Goal: Information Seeking & Learning: Learn about a topic

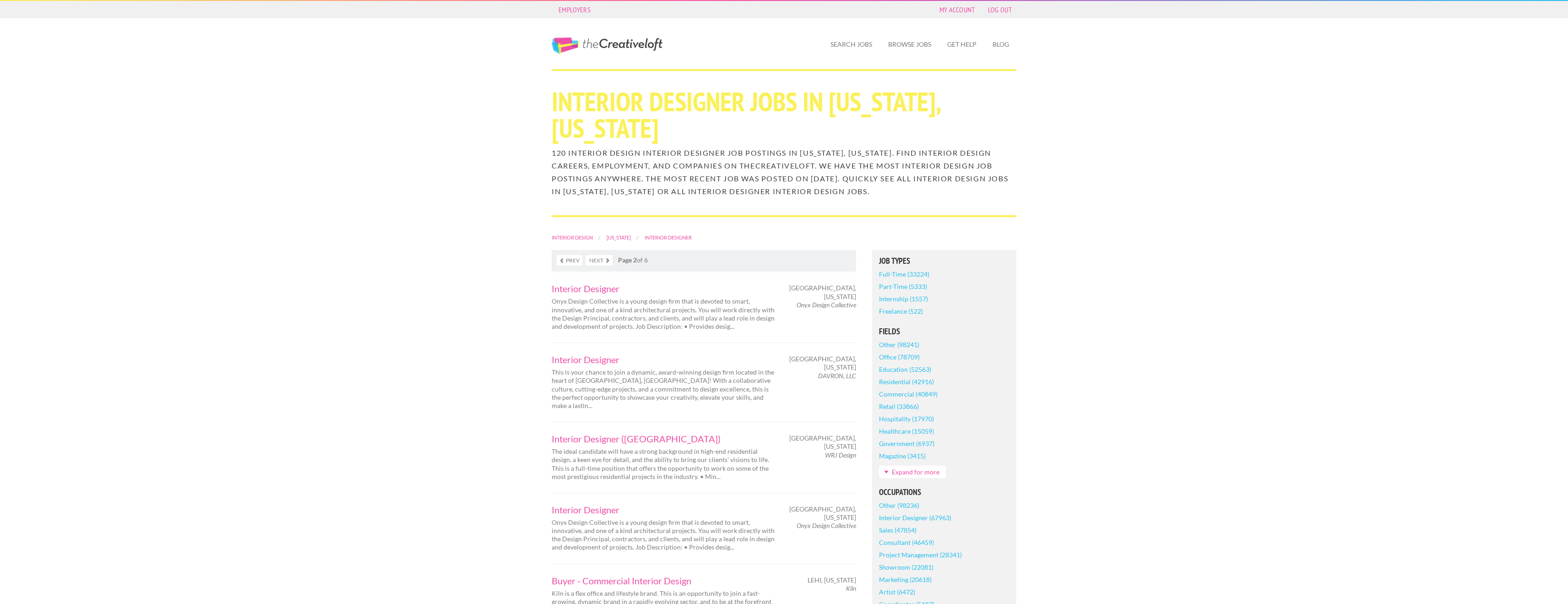
scroll to position [46, 0]
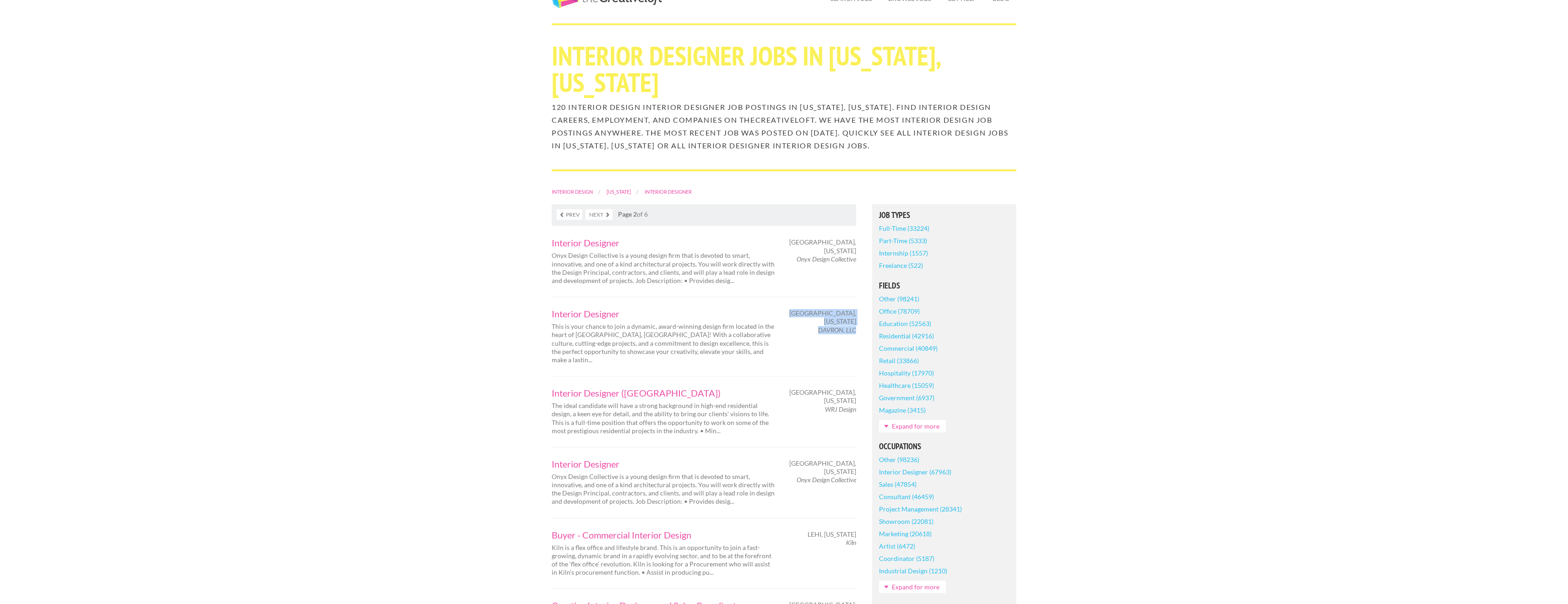
click at [855, 309] on div "Salt lake City, Utah DAVRON, LLC" at bounding box center [824, 322] width 80 height 25
copy div "Salt lake City, Utah DAVRON, LLC"
click at [589, 309] on link "Interior Designer" at bounding box center [664, 314] width 224 height 9
drag, startPoint x: 549, startPoint y: 297, endPoint x: 745, endPoint y: 330, distance: 198.8
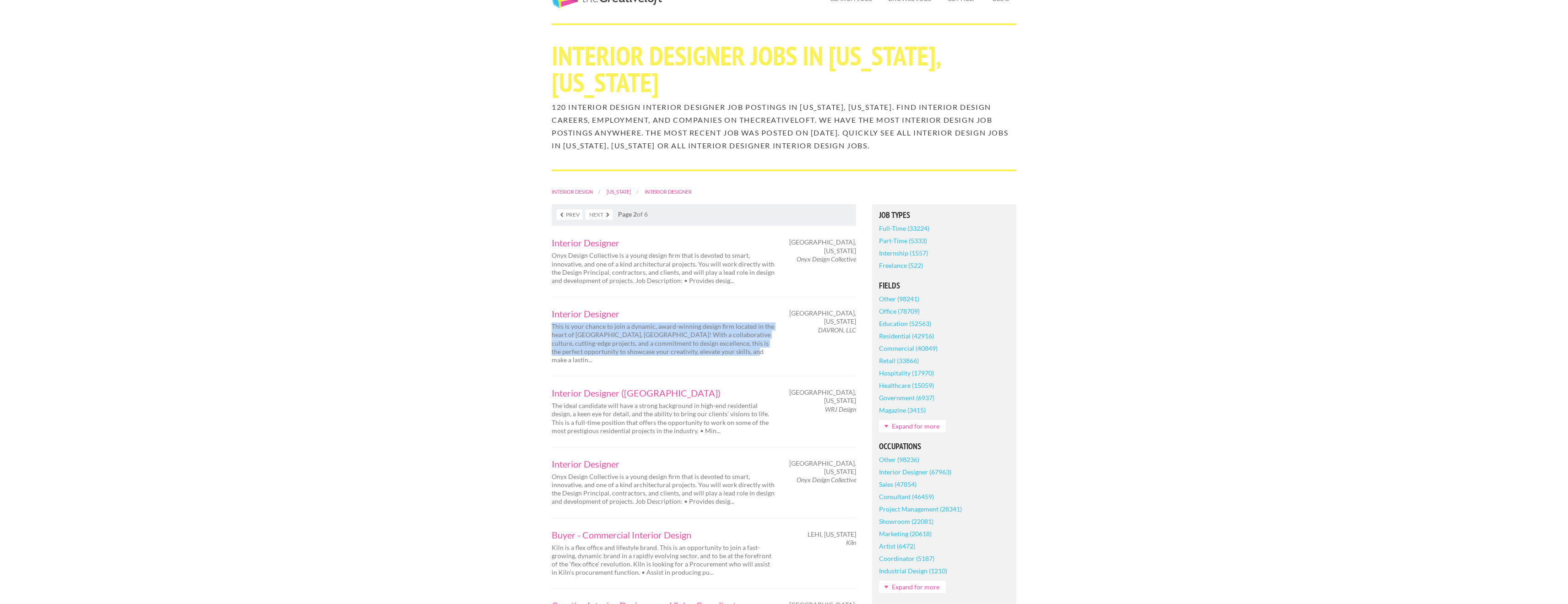
click at [745, 330] on div "Interior Designer This is your chance to join a dynamic, award-winning design f…" at bounding box center [703, 337] width 305 height 79
copy p "This is your chance to join a dynamic, award-winning design firm located in the…"
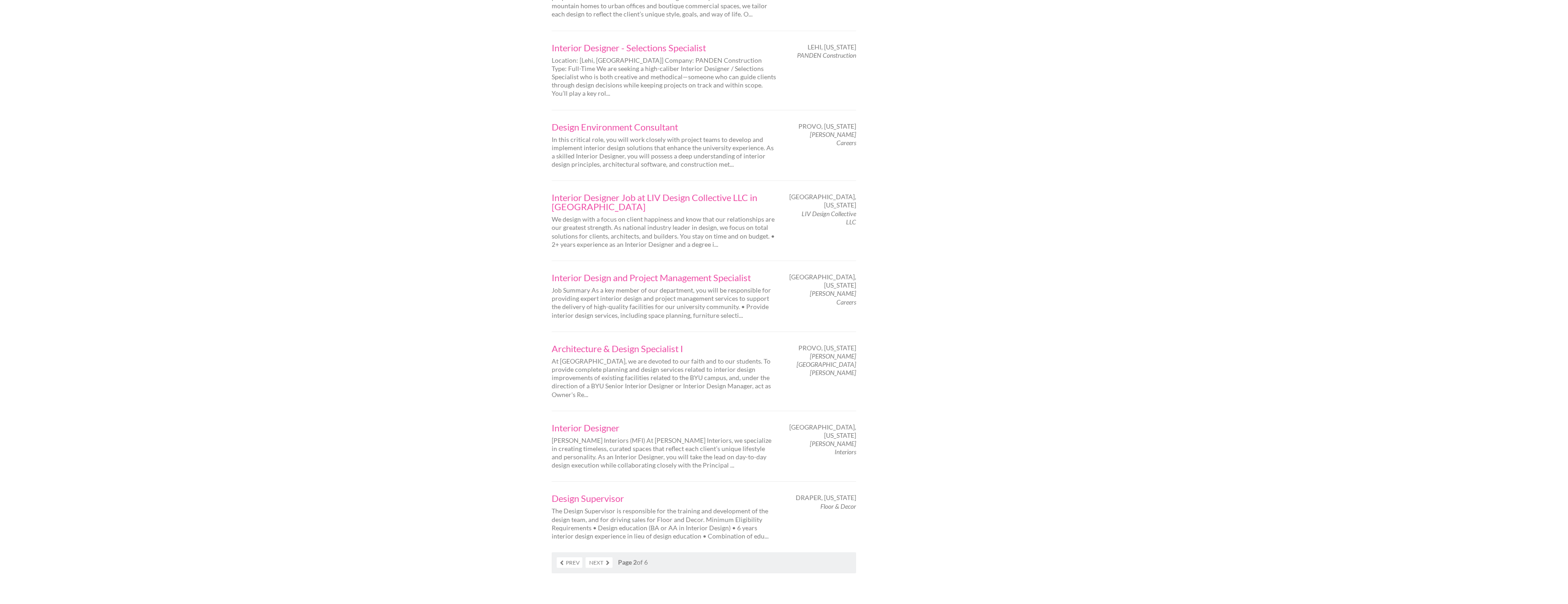
scroll to position [1237, 0]
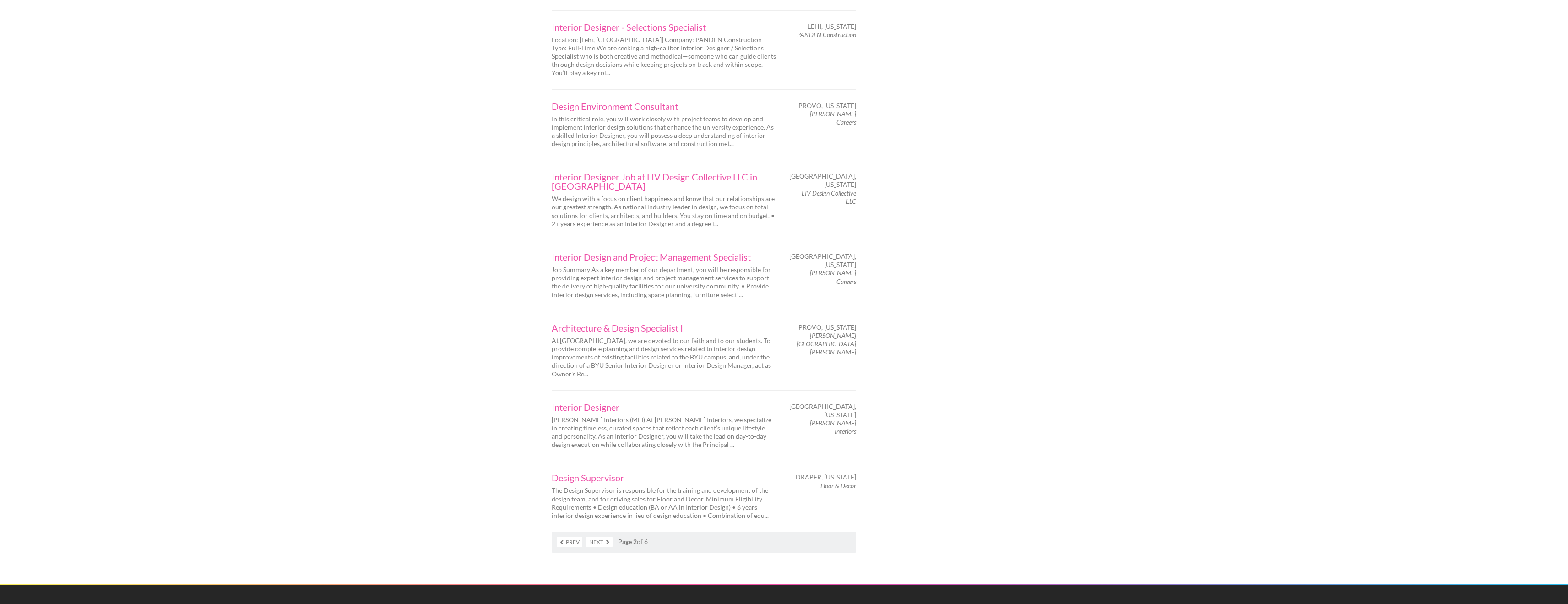
click at [601, 537] on link "Next" at bounding box center [599, 542] width 27 height 11
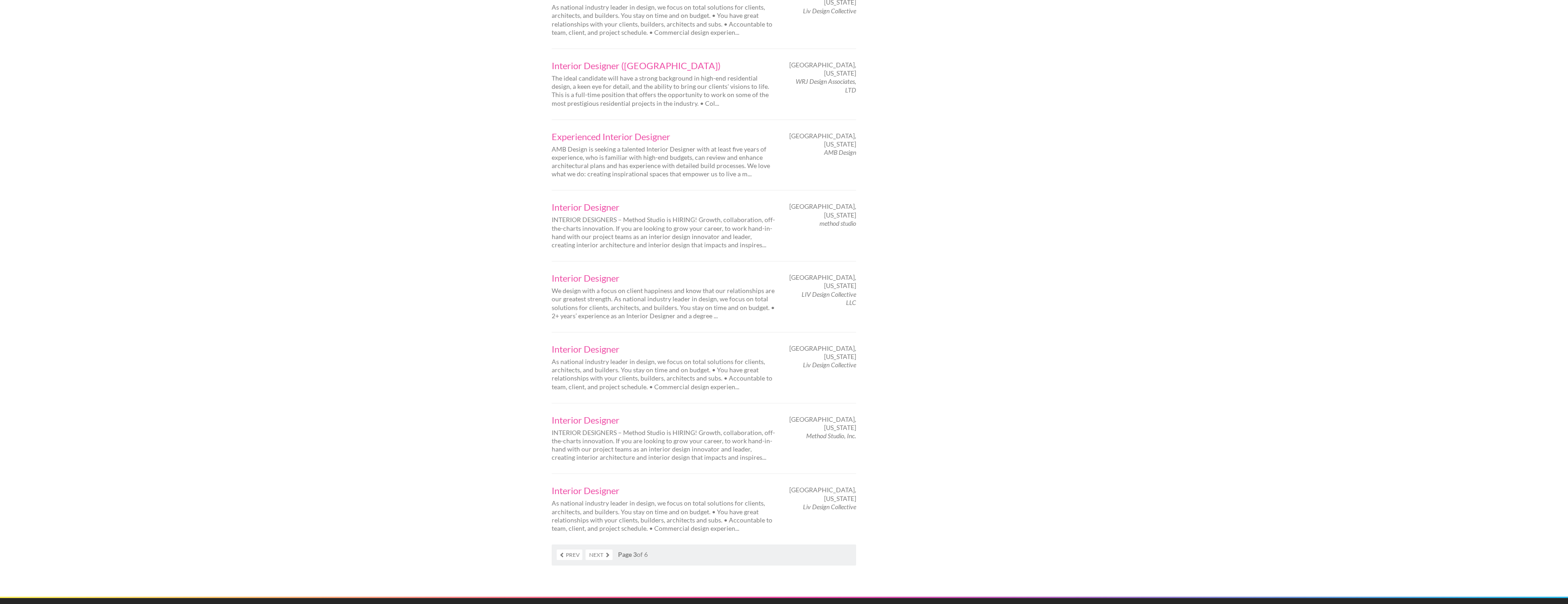
scroll to position [1287, 0]
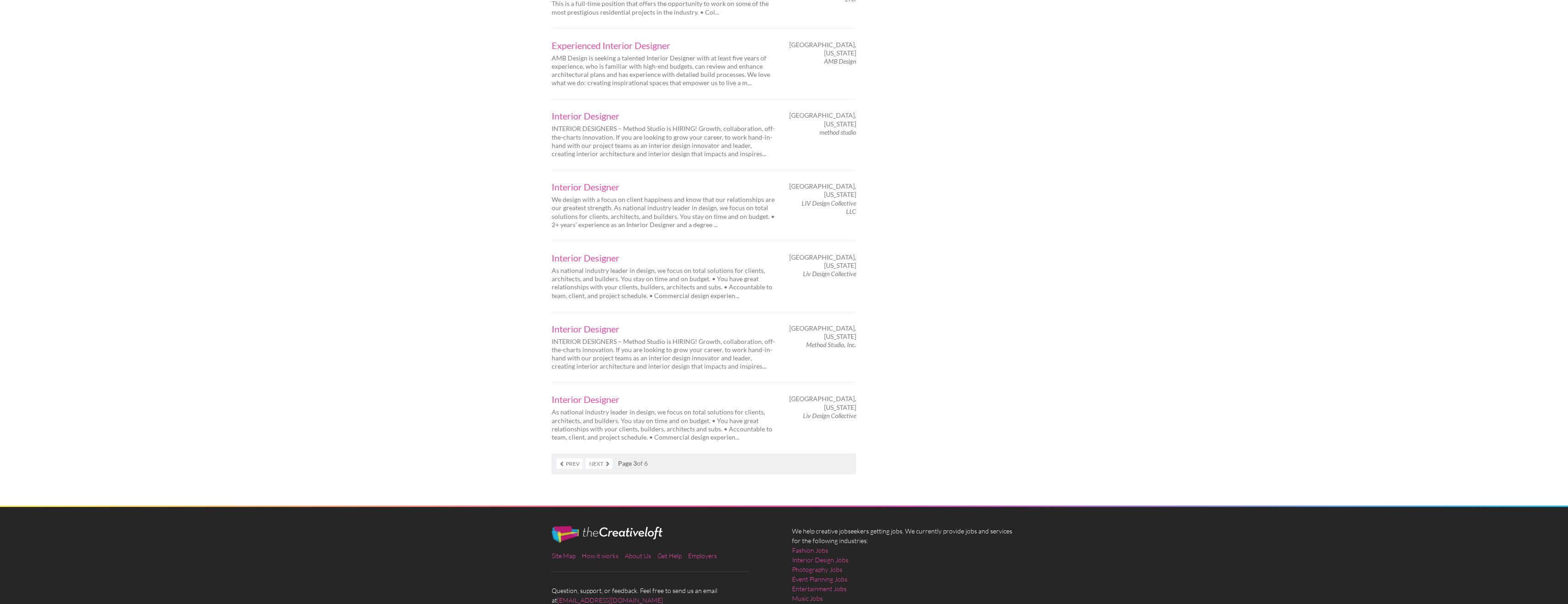
click at [561, 458] on link "Prev" at bounding box center [569, 464] width 26 height 11
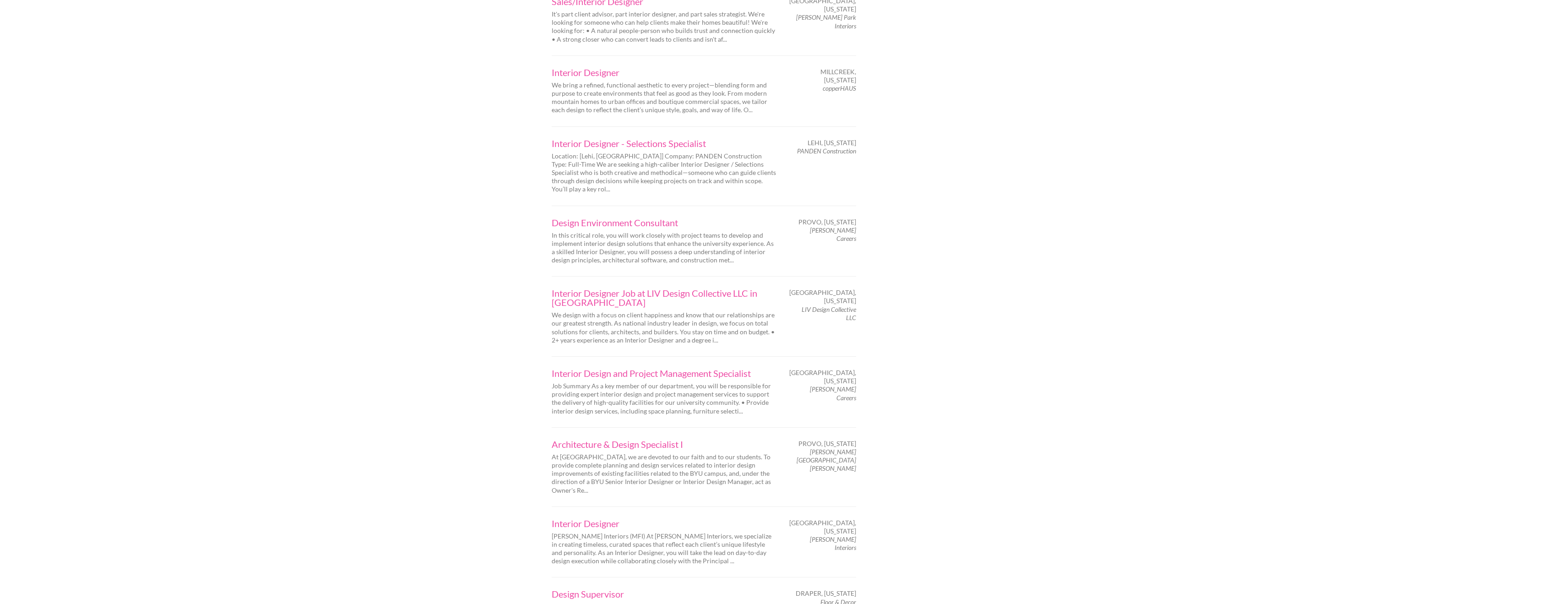
scroll to position [1191, 0]
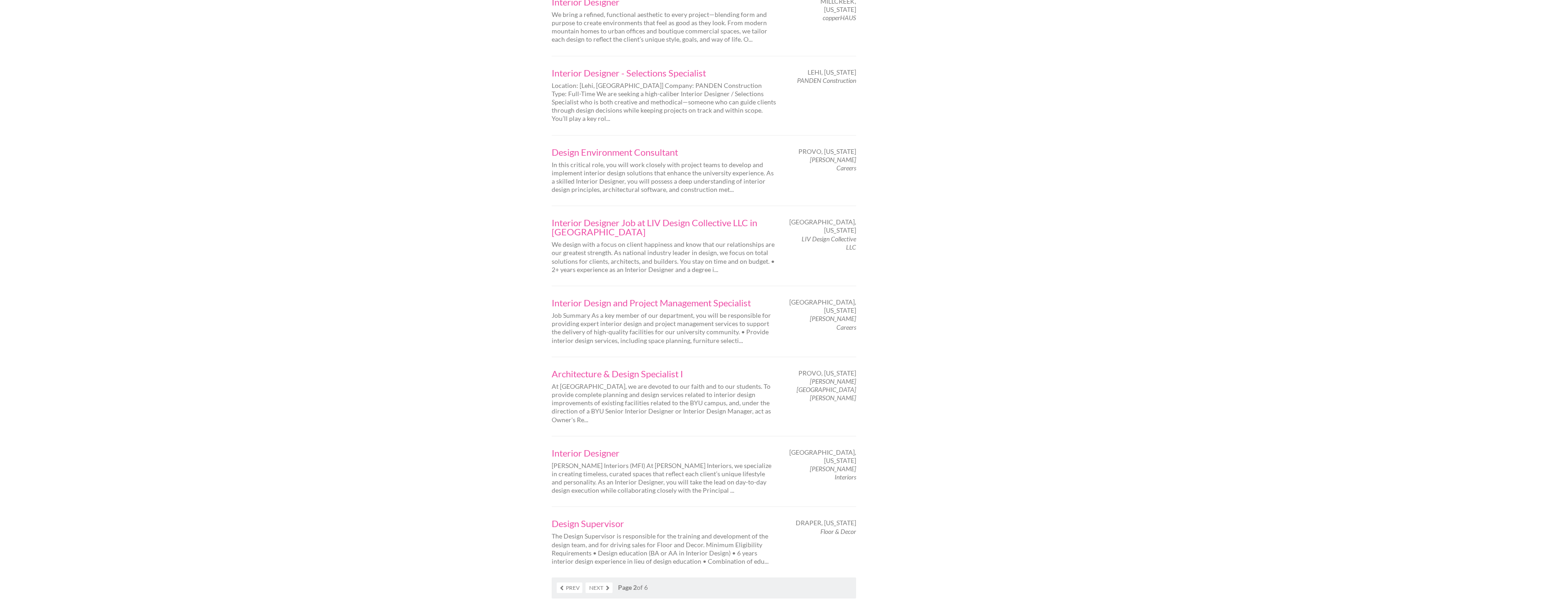
click at [573, 583] on link "Prev" at bounding box center [569, 588] width 26 height 11
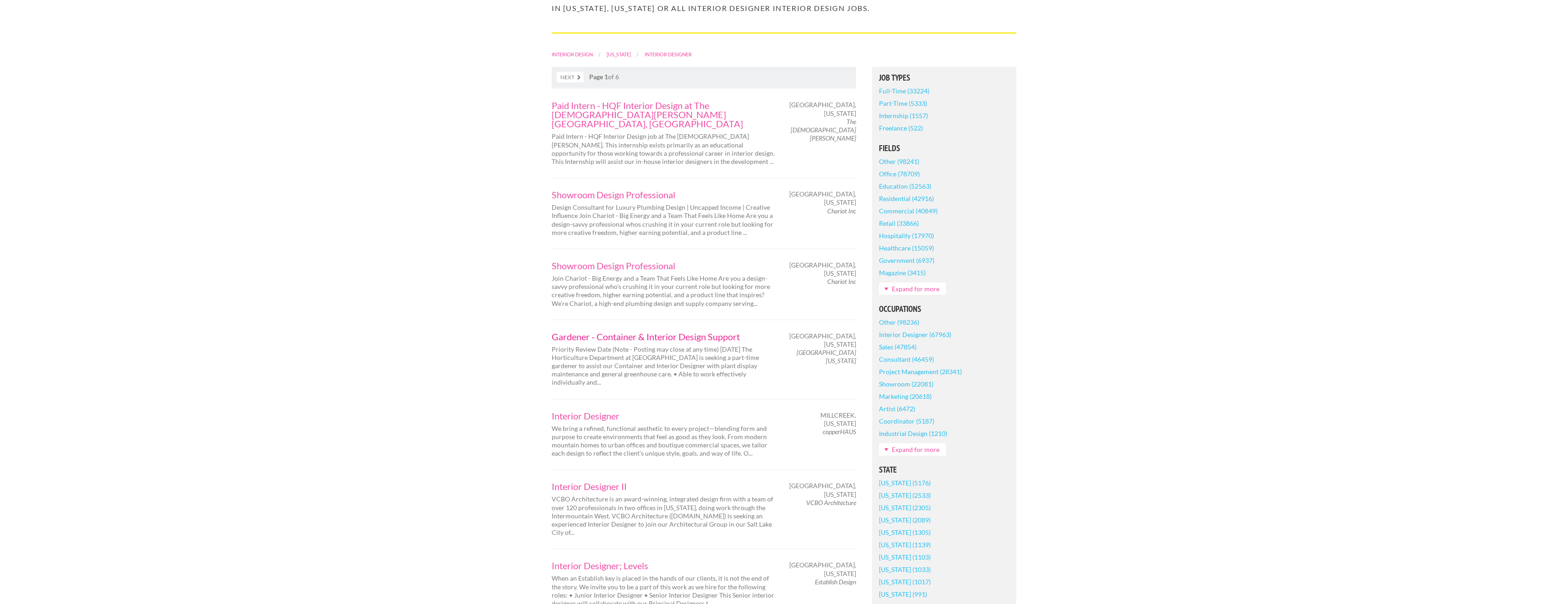
scroll to position [229, 0]
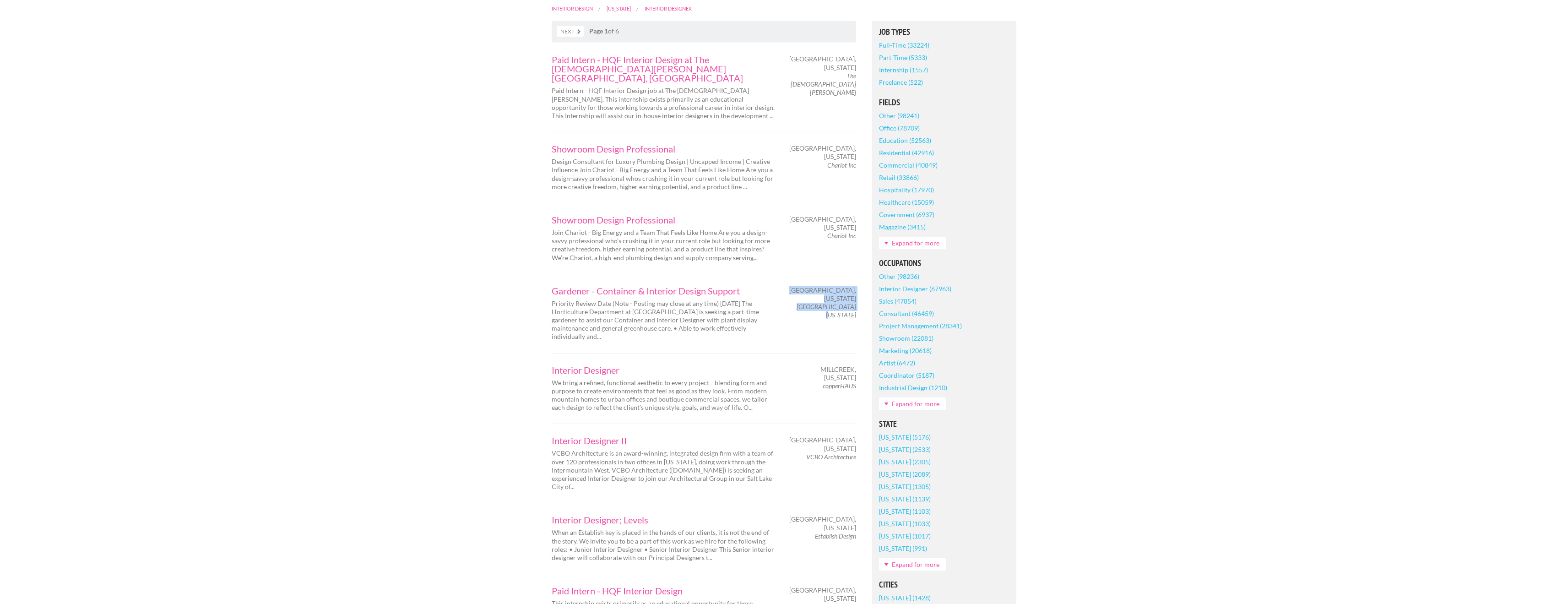
drag, startPoint x: 808, startPoint y: 274, endPoint x: 856, endPoint y: 275, distance: 48.0
click at [856, 286] on div "[GEOGRAPHIC_DATA], [US_STATE][GEOGRAPHIC_DATA][US_STATE]" at bounding box center [824, 302] width 80 height 34
copy div "[GEOGRAPHIC_DATA], [US_STATE][GEOGRAPHIC_DATA][US_STATE]"
